Goal: Task Accomplishment & Management: Manage account settings

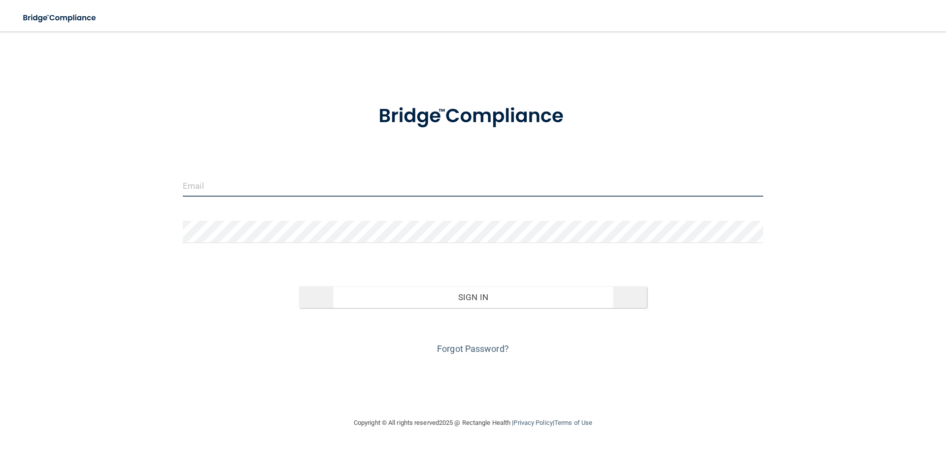
type input "[EMAIL_ADDRESS][DOMAIN_NAME]"
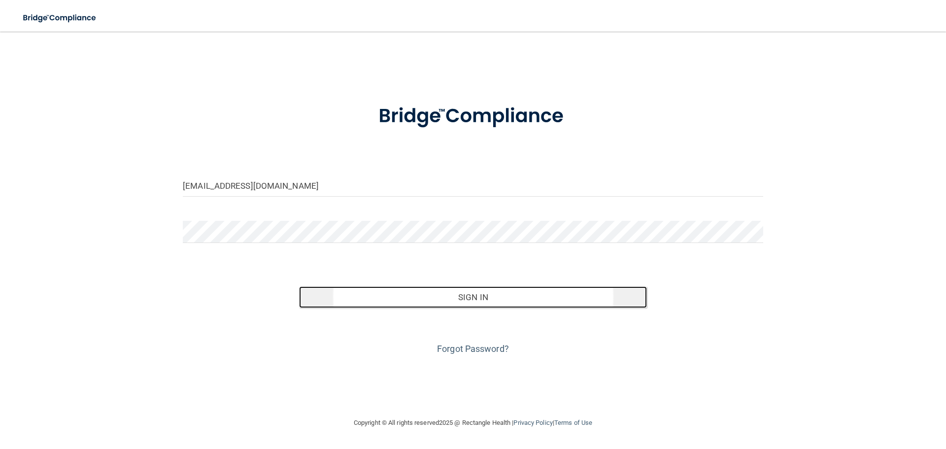
click at [432, 303] on button "Sign In" at bounding box center [473, 297] width 349 height 22
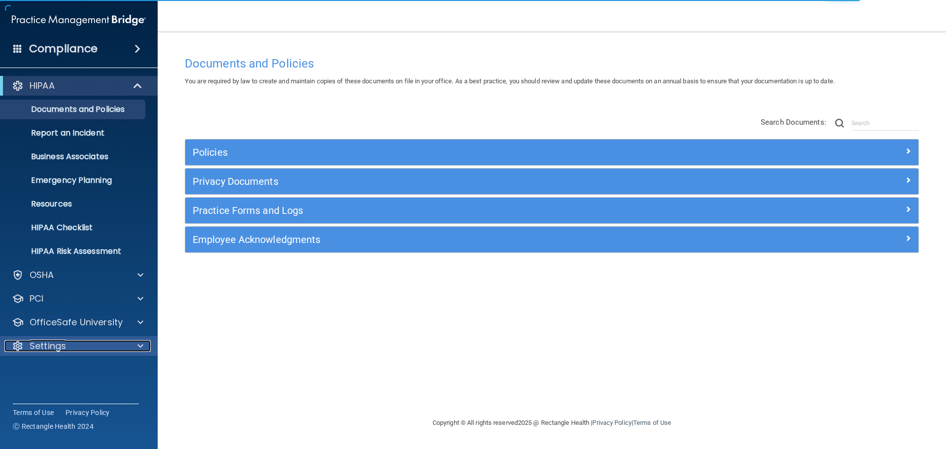
click at [69, 343] on div "Settings" at bounding box center [65, 346] width 122 height 12
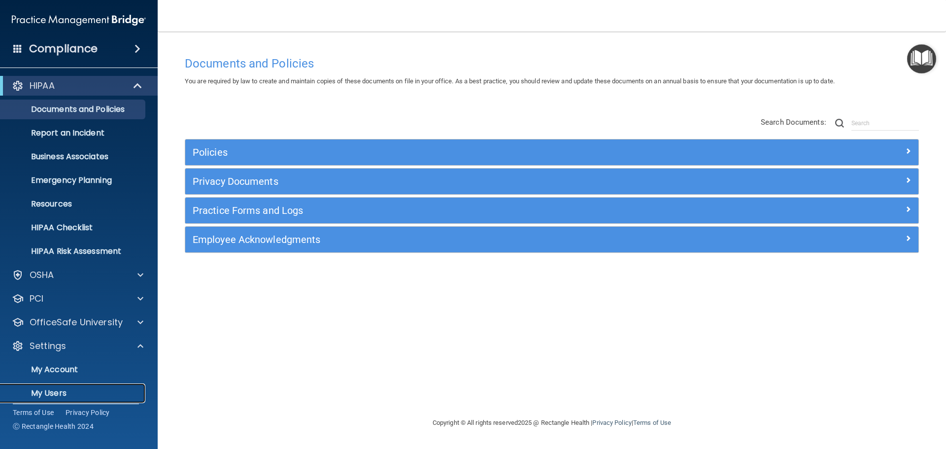
click at [58, 390] on p "My Users" at bounding box center [73, 393] width 135 height 10
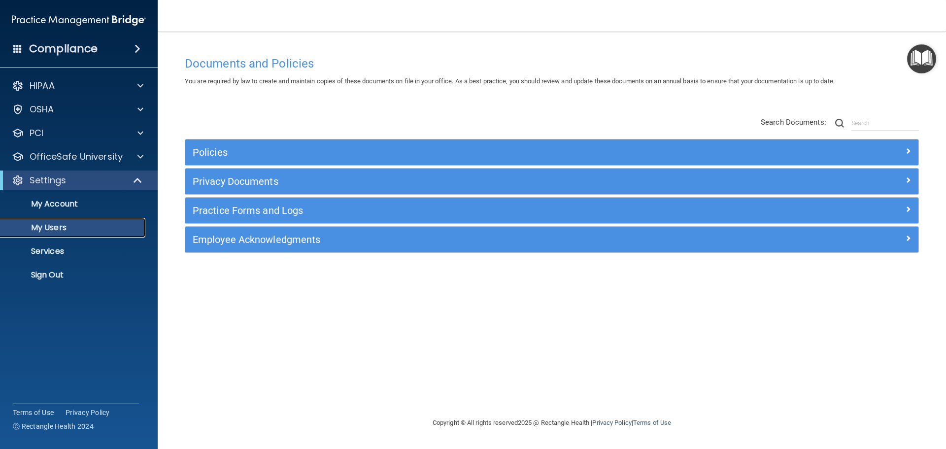
select select "20"
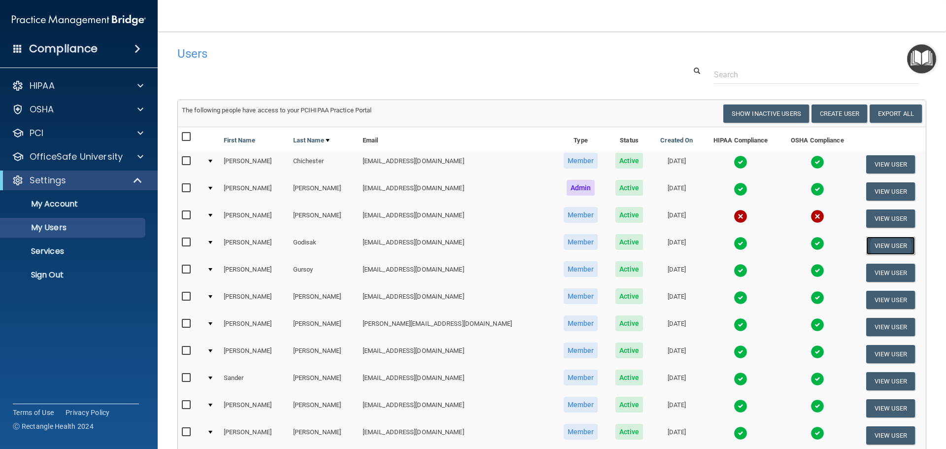
click at [883, 244] on button "View User" at bounding box center [891, 246] width 49 height 18
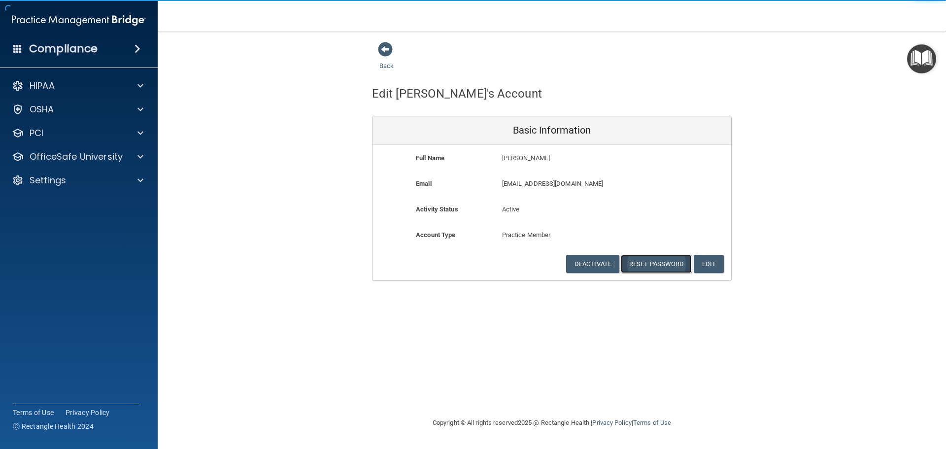
click at [663, 259] on button "Reset Password" at bounding box center [656, 264] width 71 height 18
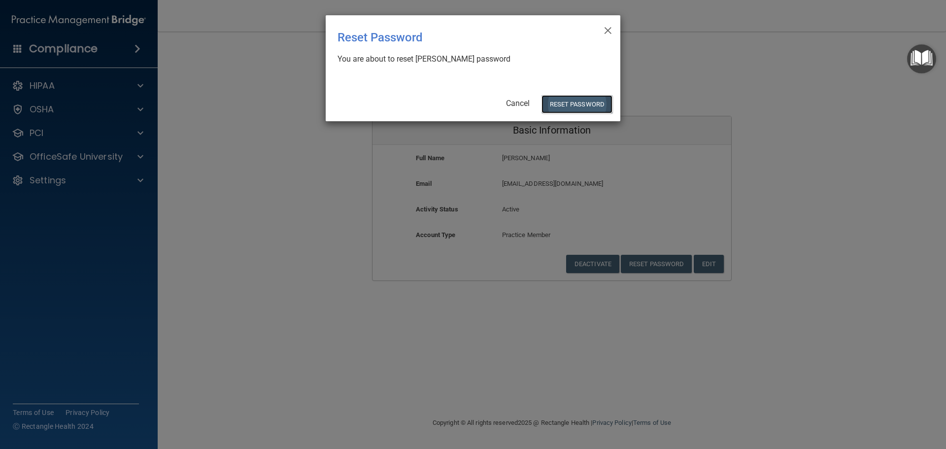
click at [577, 104] on button "Reset Password" at bounding box center [577, 104] width 71 height 18
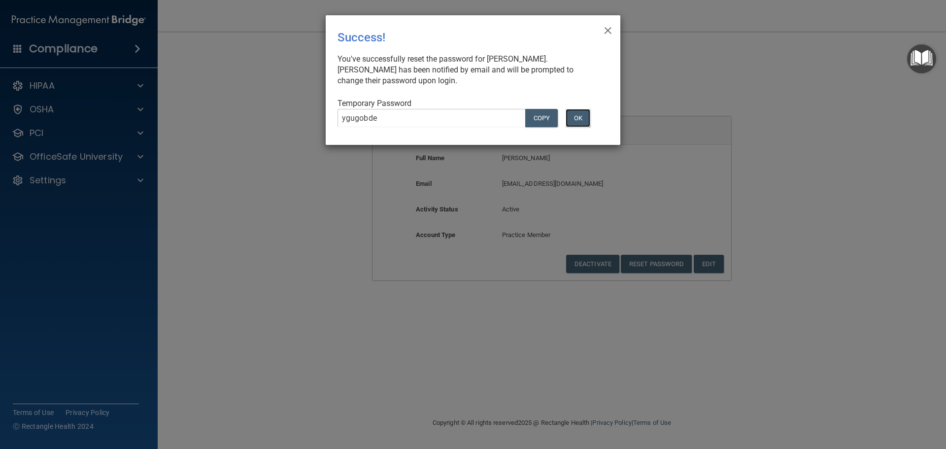
click at [576, 114] on button "OK" at bounding box center [578, 118] width 25 height 18
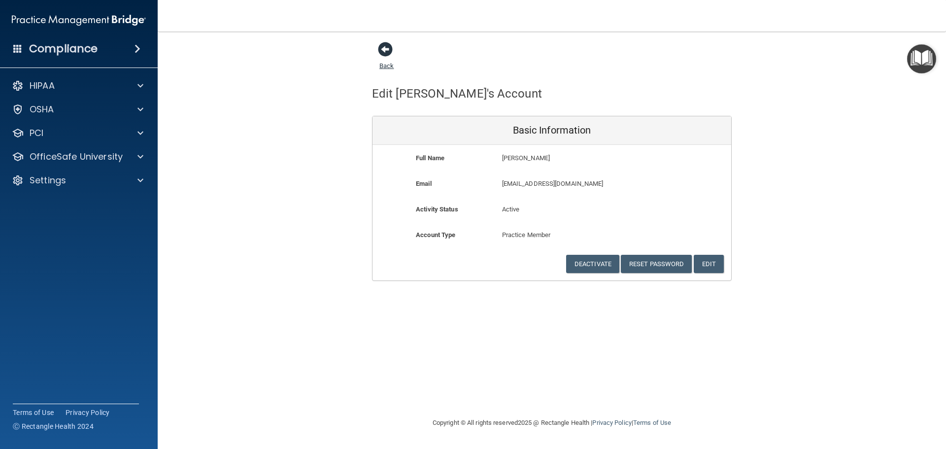
click at [383, 52] on span at bounding box center [385, 49] width 15 height 15
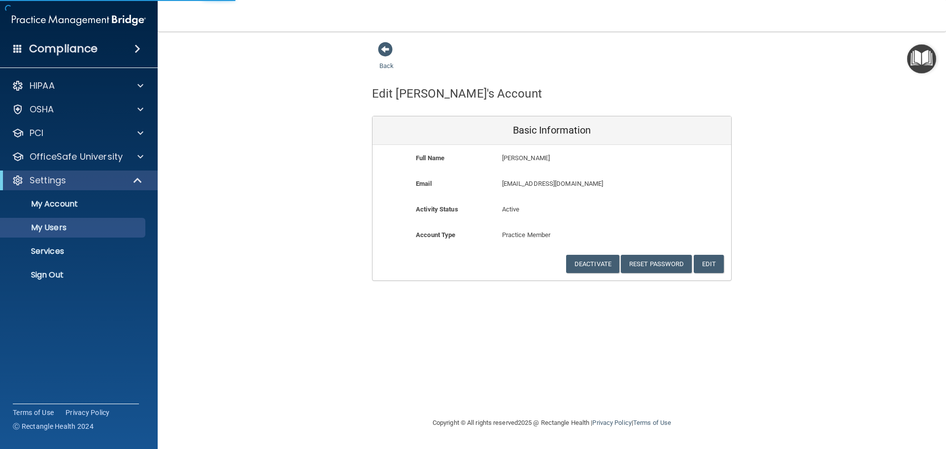
select select "20"
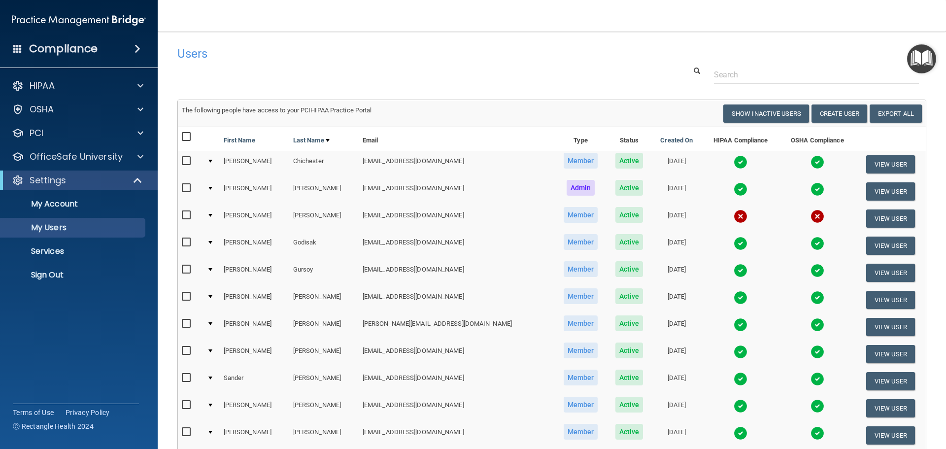
click at [734, 379] on img at bounding box center [741, 379] width 14 height 14
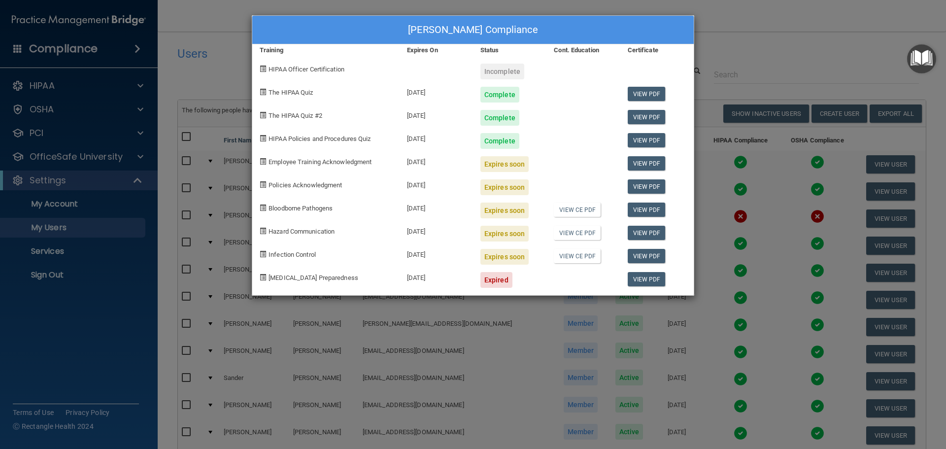
click at [768, 58] on div "[PERSON_NAME] Compliance Training Expires On Status Cont. Education Certificate…" at bounding box center [473, 224] width 946 height 449
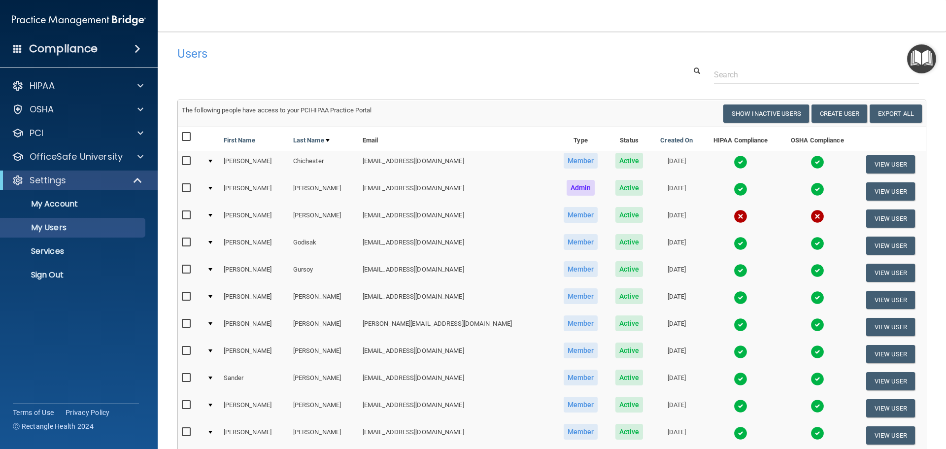
click at [734, 320] on img at bounding box center [741, 325] width 14 height 14
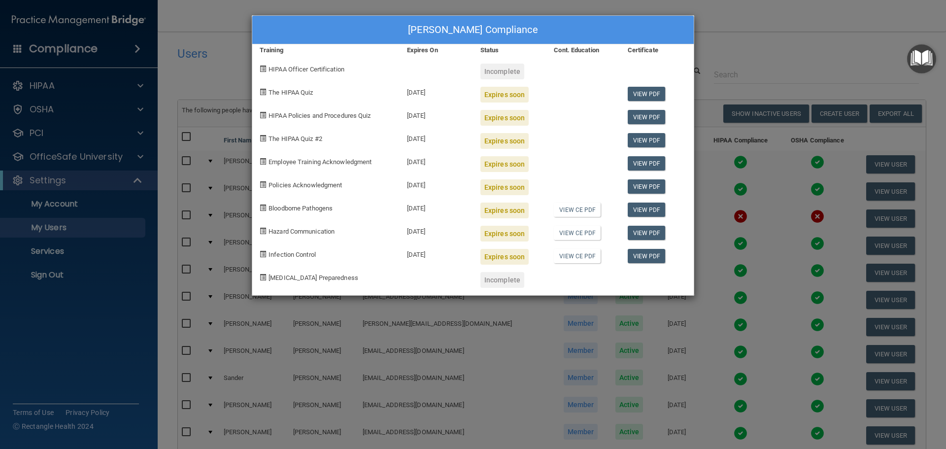
click at [745, 69] on div "[PERSON_NAME] Compliance Training Expires On Status Cont. Education Certificate…" at bounding box center [473, 224] width 946 height 449
